Goal: Task Accomplishment & Management: Use online tool/utility

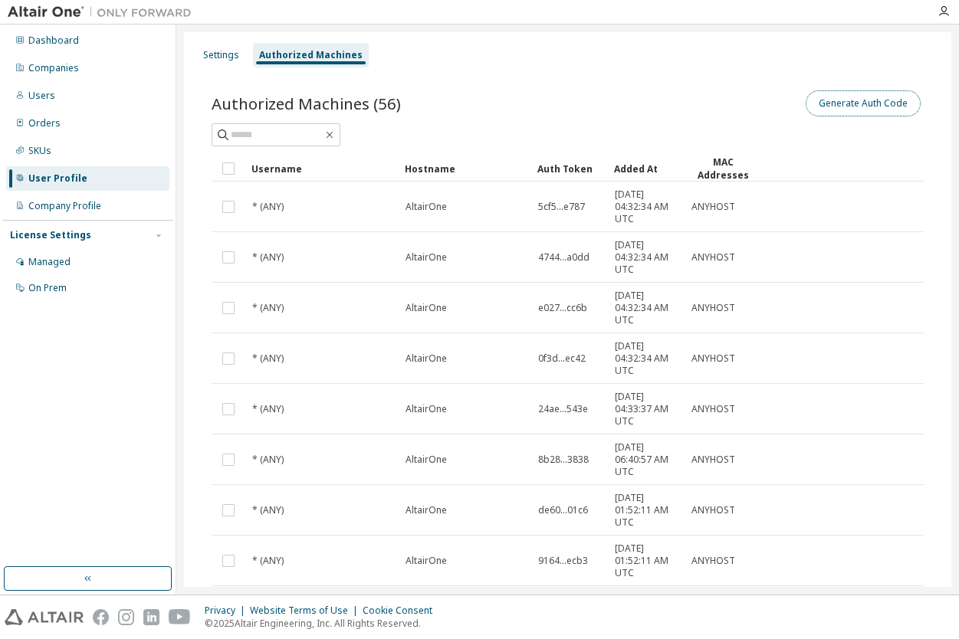
click at [835, 107] on button "Generate Auth Code" at bounding box center [862, 103] width 115 height 26
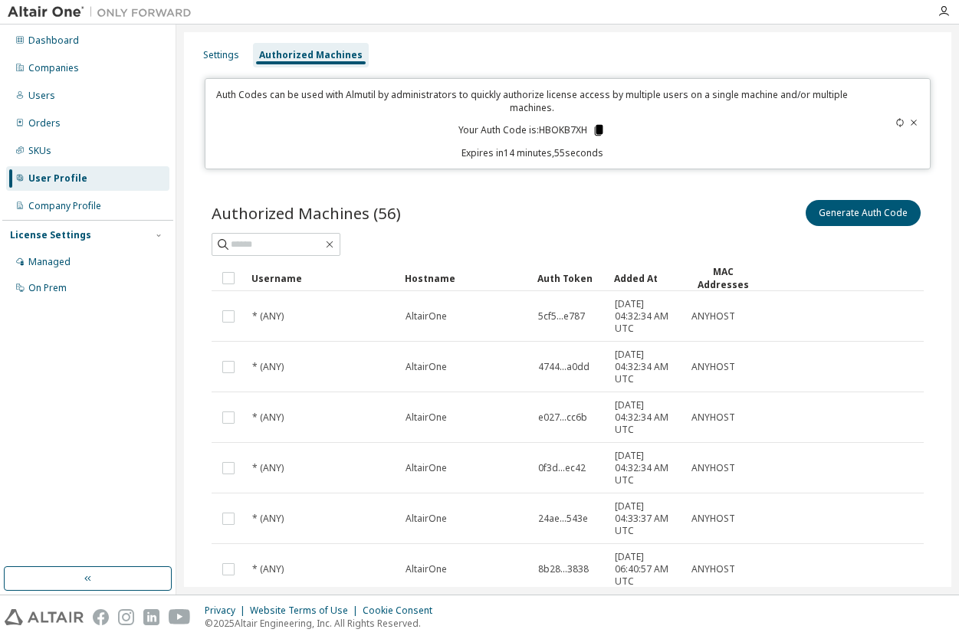
click at [600, 130] on icon at bounding box center [599, 130] width 14 height 14
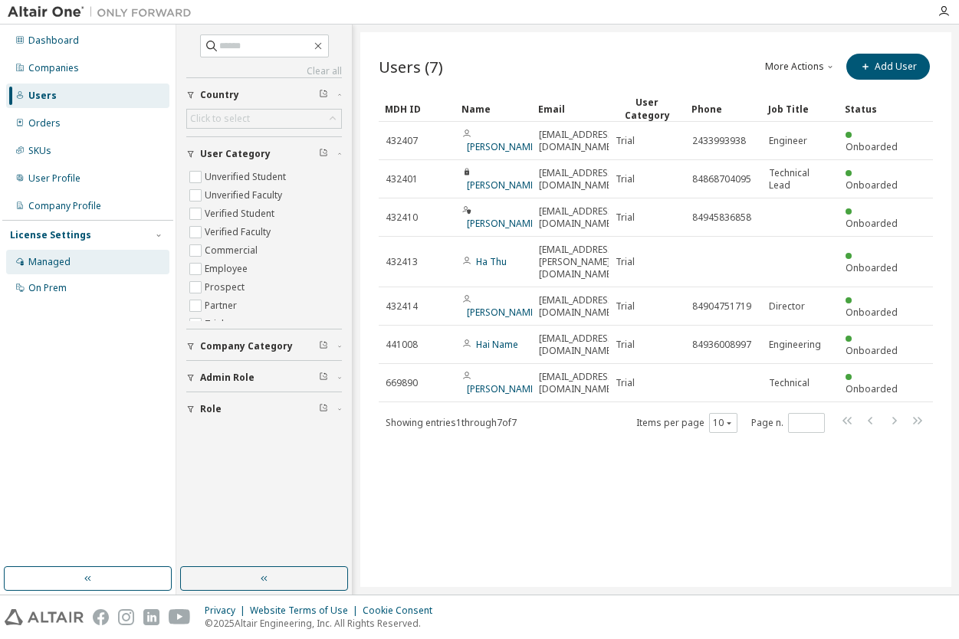
click at [61, 270] on div "Managed" at bounding box center [87, 262] width 163 height 25
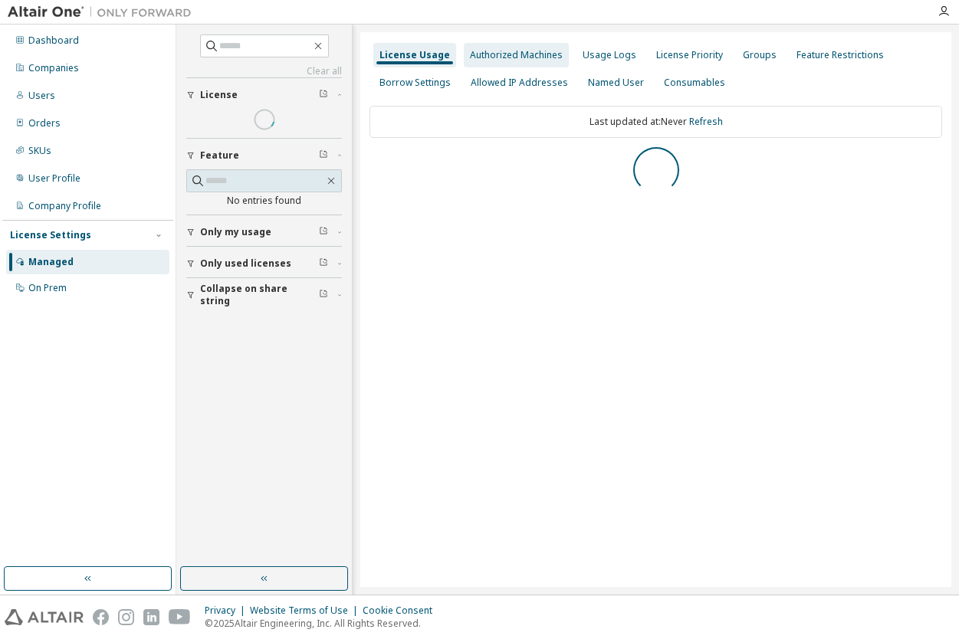
click at [517, 55] on div "Authorized Machines" at bounding box center [516, 55] width 93 height 12
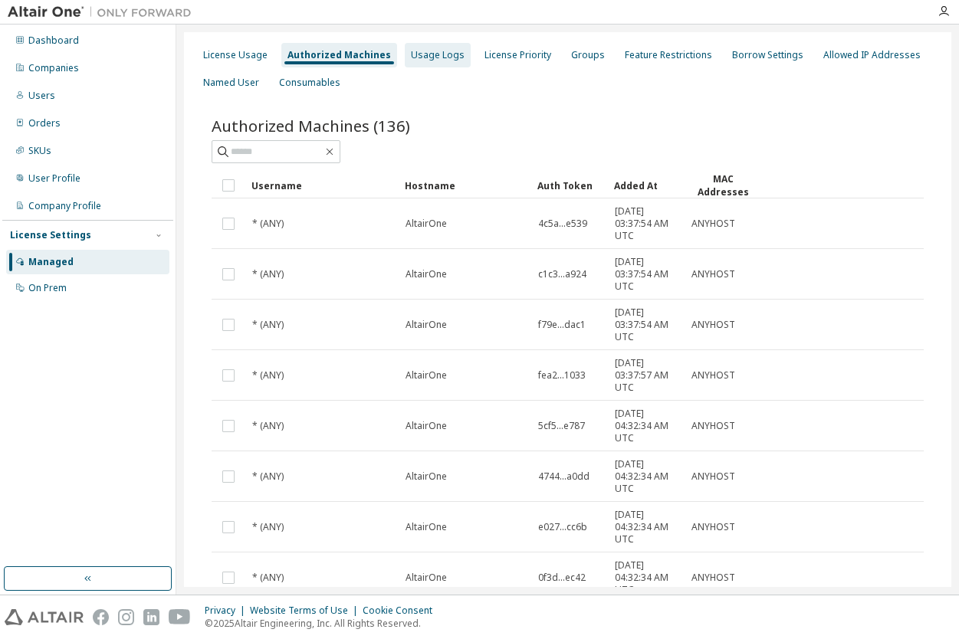
click at [438, 54] on div "Usage Logs" at bounding box center [438, 55] width 54 height 12
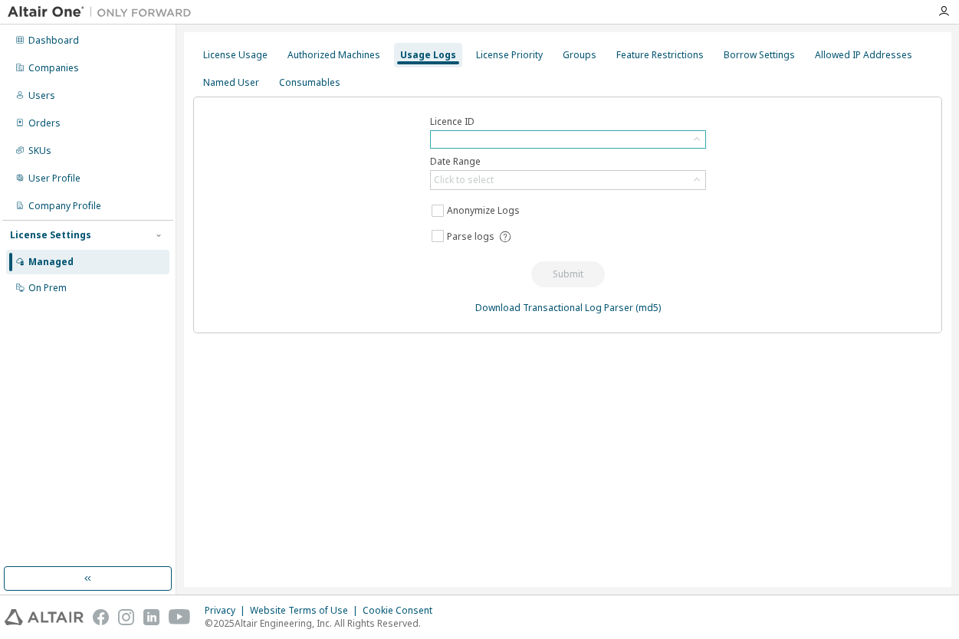
click at [497, 146] on div at bounding box center [568, 139] width 274 height 17
click at [489, 58] on div "License Priority" at bounding box center [509, 55] width 67 height 12
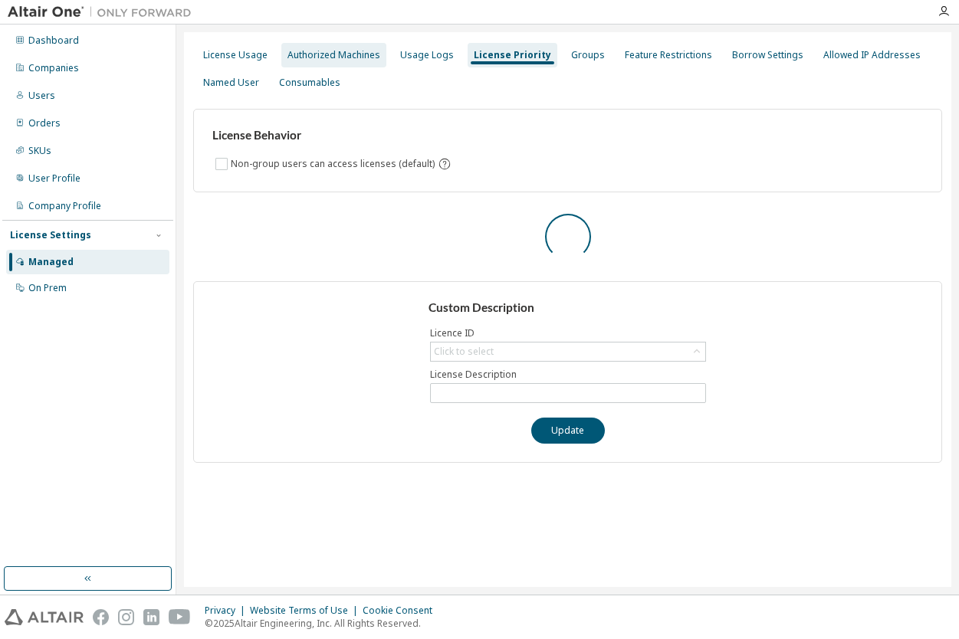
click at [346, 57] on div "Authorized Machines" at bounding box center [333, 55] width 93 height 12
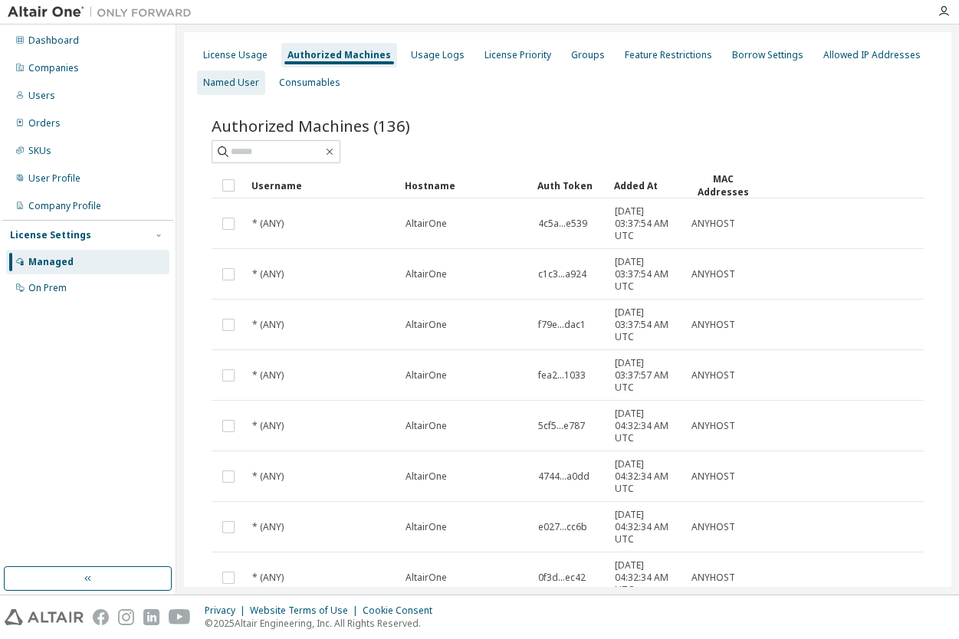
click at [254, 81] on div "Named User" at bounding box center [231, 83] width 56 height 12
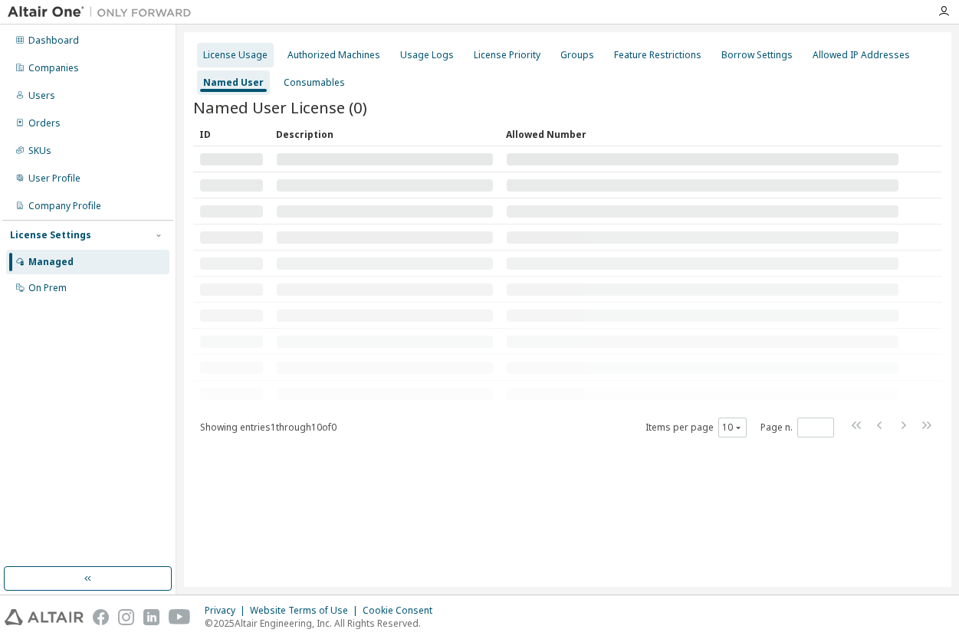
click at [247, 57] on div "License Usage" at bounding box center [235, 55] width 64 height 12
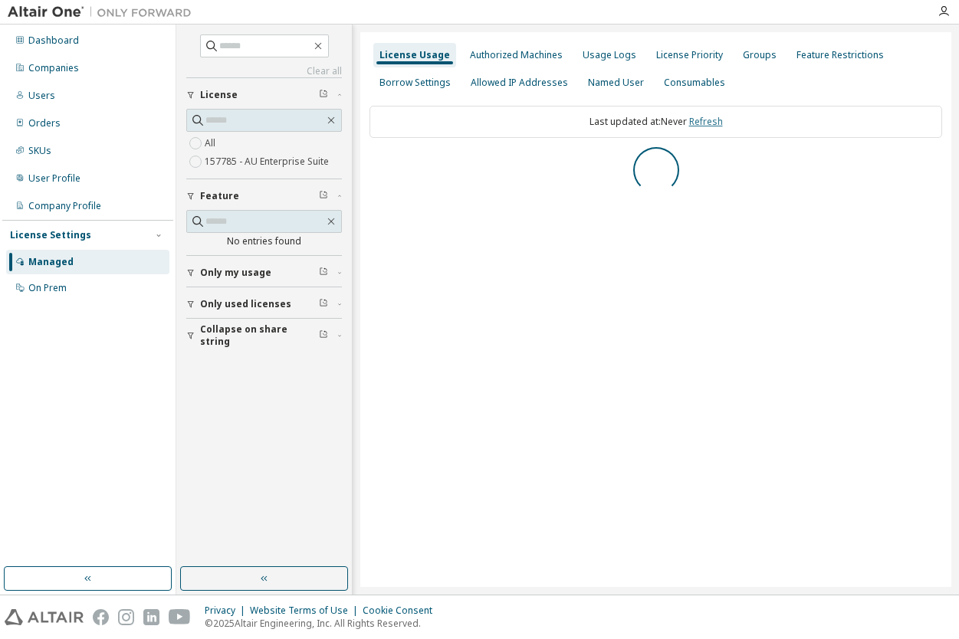
click at [717, 116] on link "Refresh" at bounding box center [706, 121] width 34 height 13
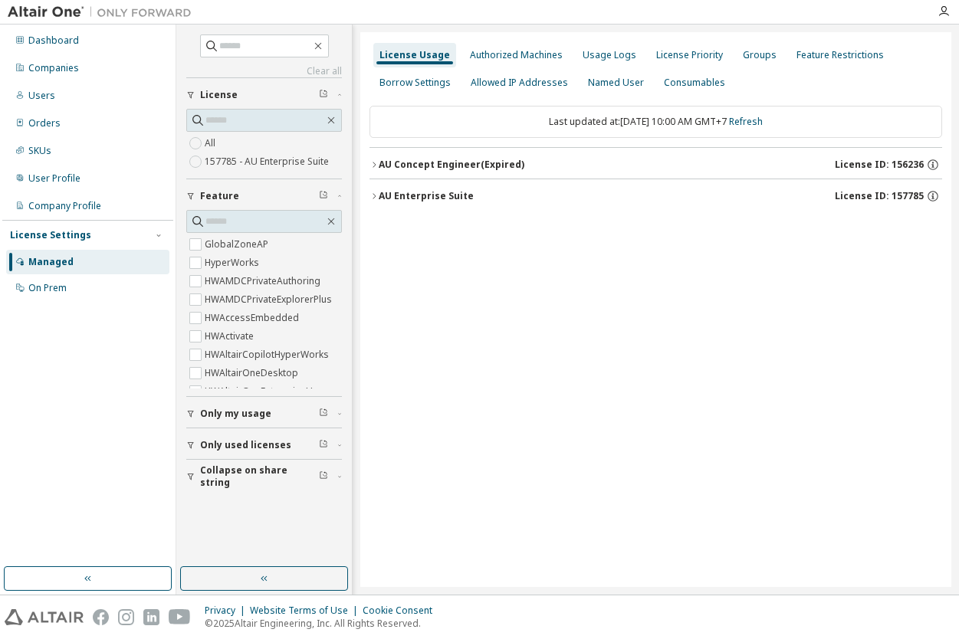
click at [430, 197] on div "AU Enterprise Suite" at bounding box center [426, 196] width 95 height 12
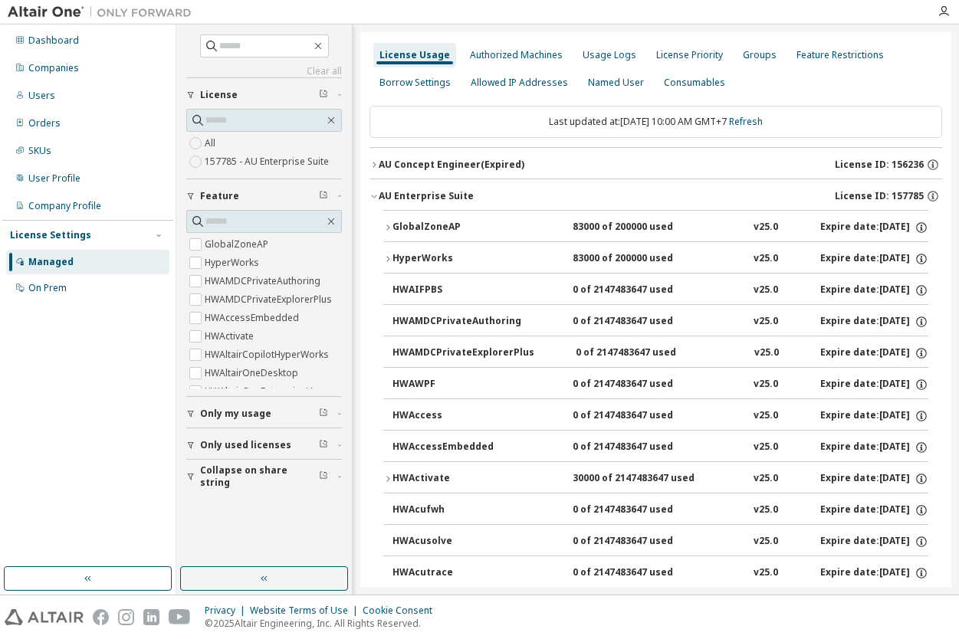
click at [500, 225] on div "GlobalZoneAP" at bounding box center [461, 228] width 138 height 14
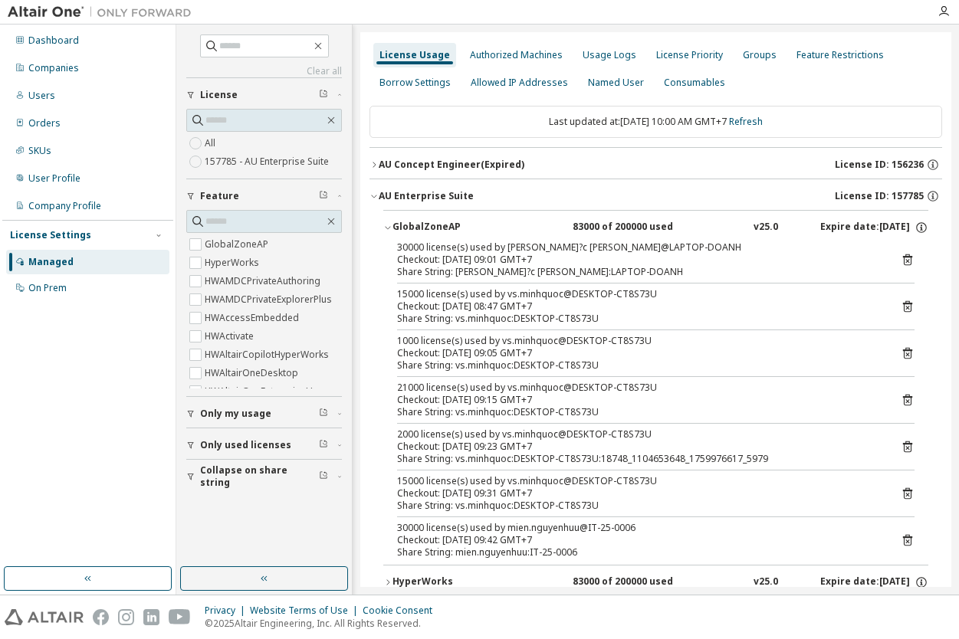
scroll to position [9, 0]
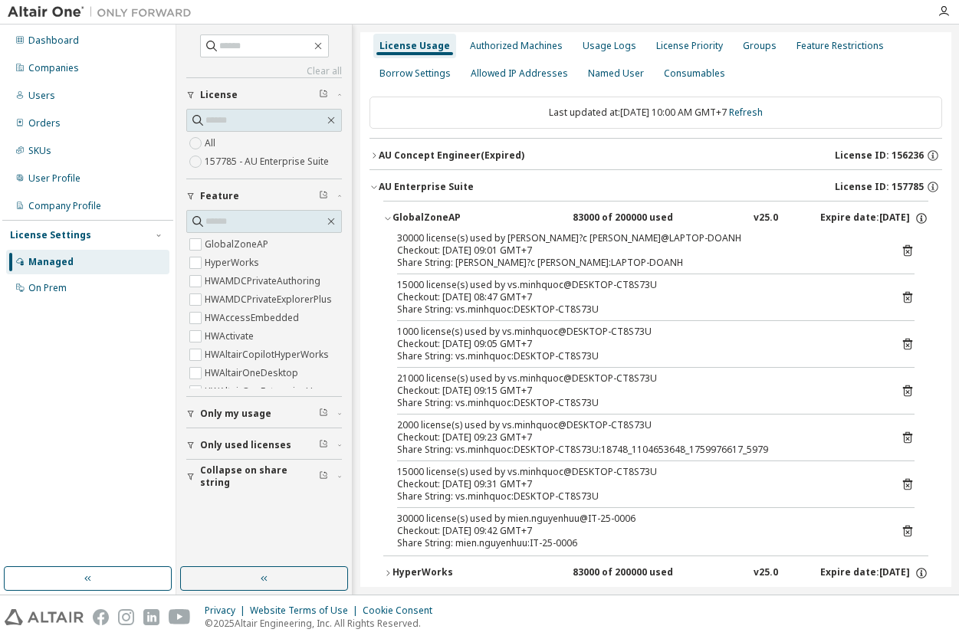
click at [900, 533] on icon at bounding box center [907, 531] width 14 height 14
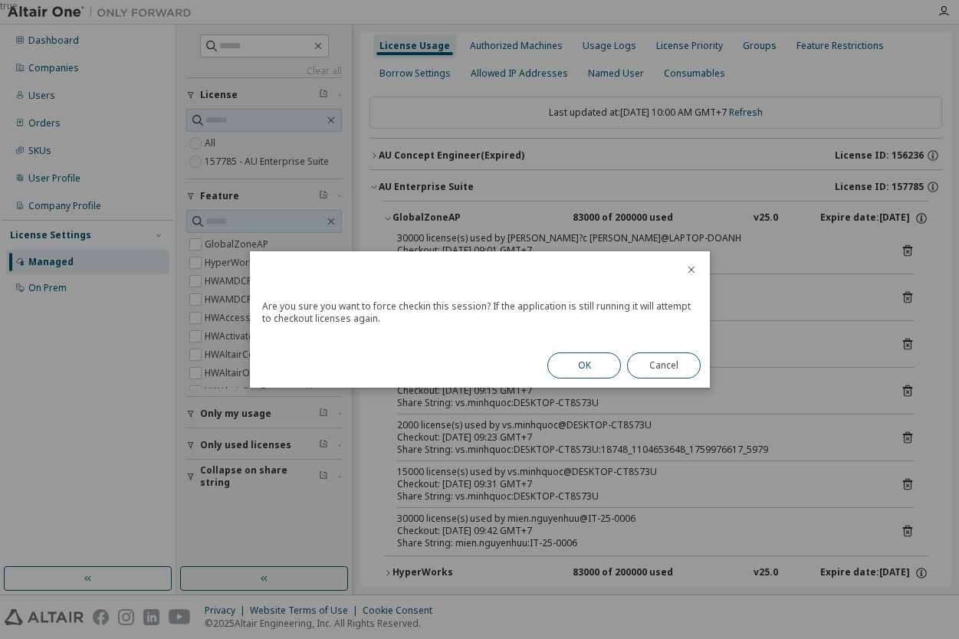
click at [593, 365] on button "OK" at bounding box center [584, 366] width 74 height 26
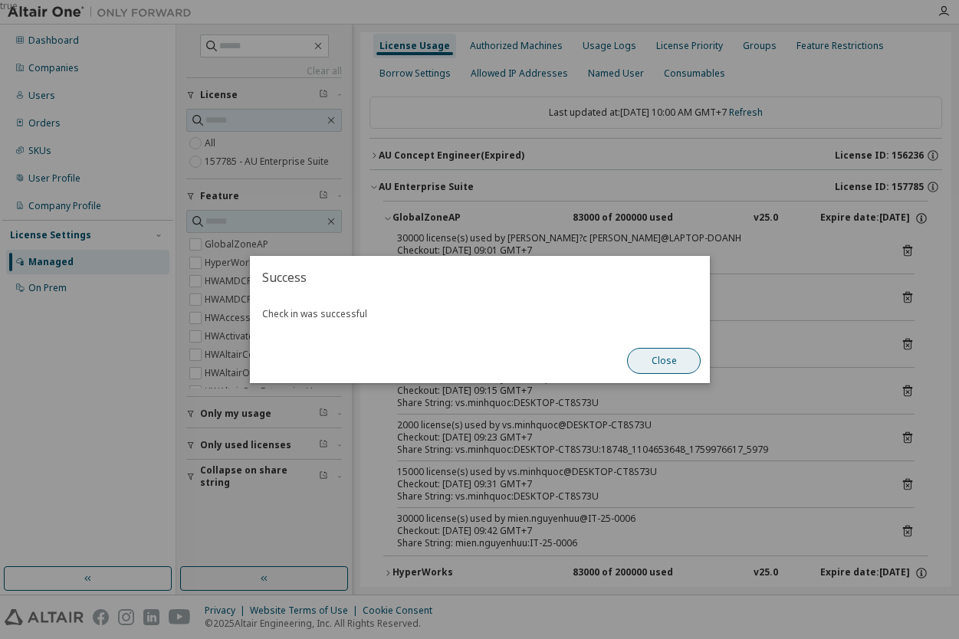
click at [648, 360] on button "Close" at bounding box center [664, 361] width 74 height 26
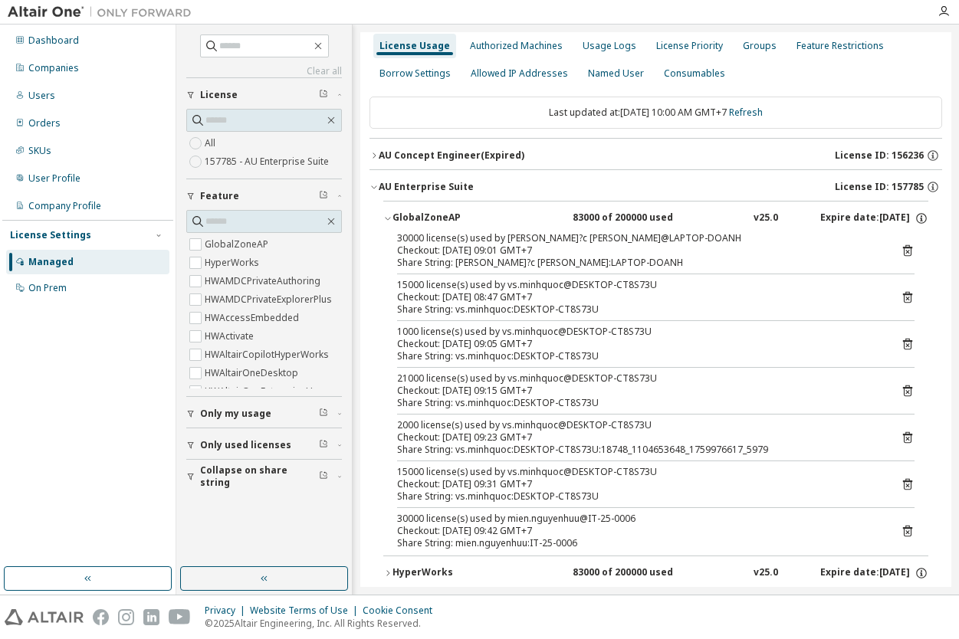
scroll to position [113, 0]
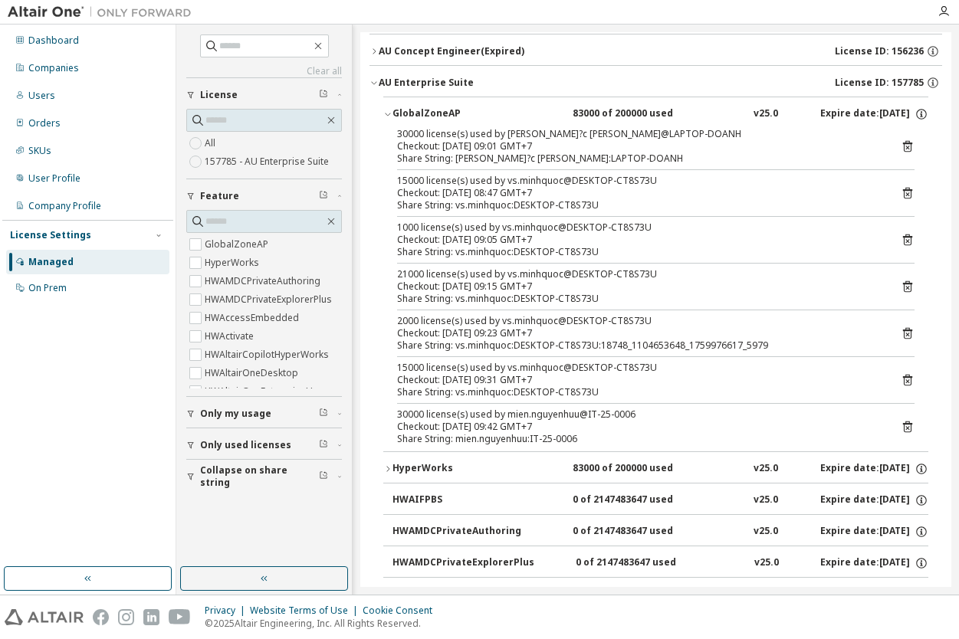
click at [905, 422] on icon at bounding box center [907, 427] width 14 height 14
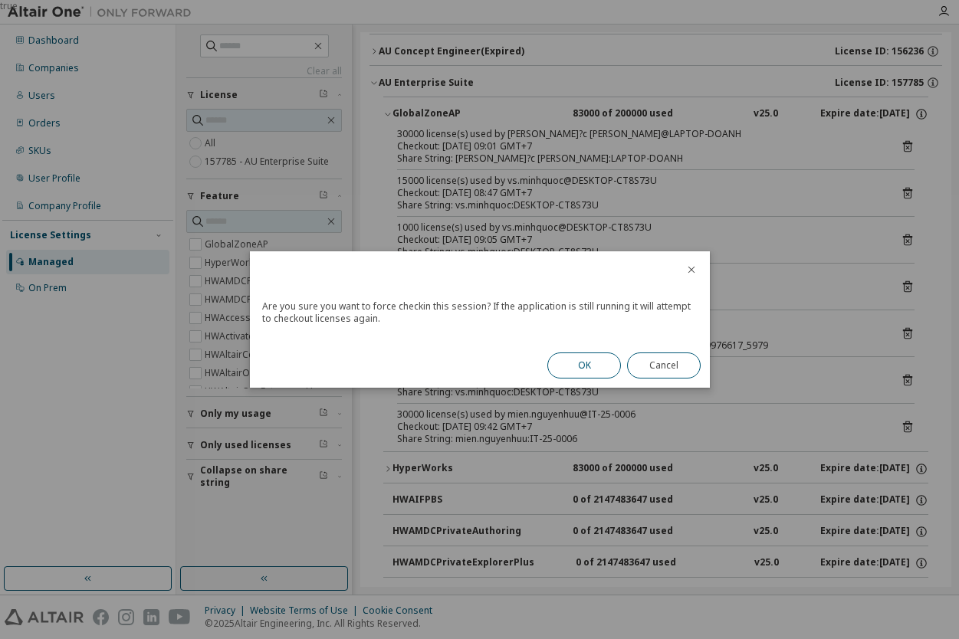
click at [574, 370] on button "OK" at bounding box center [584, 366] width 74 height 26
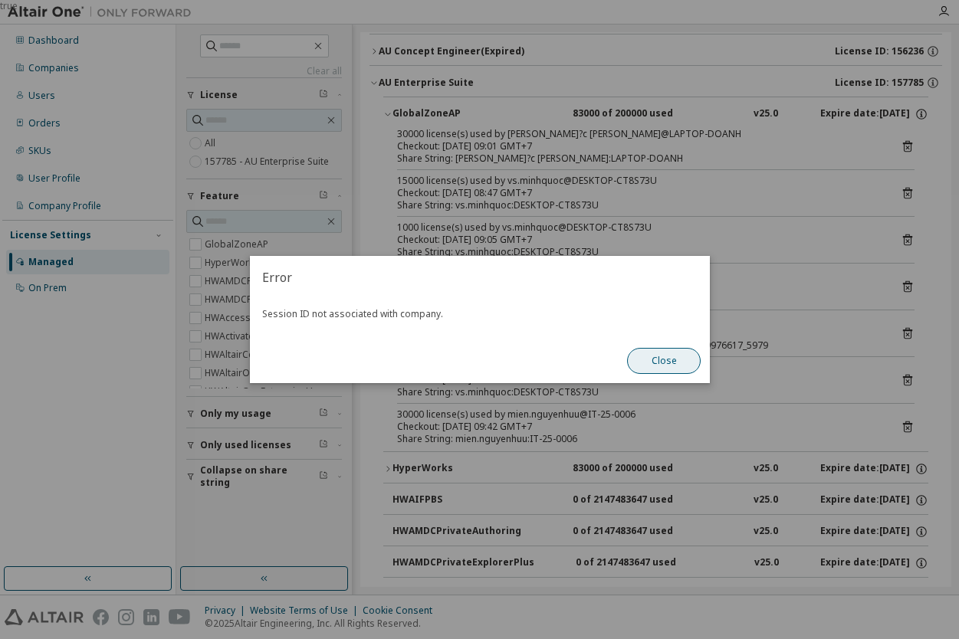
click at [628, 364] on button "Close" at bounding box center [664, 361] width 74 height 26
